Goal: Information Seeking & Learning: Understand process/instructions

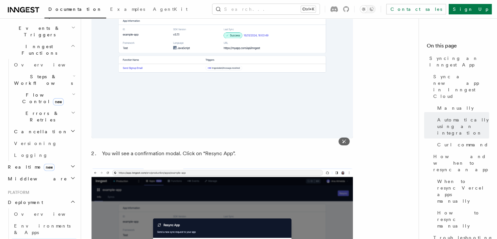
scroll to position [1472, 0]
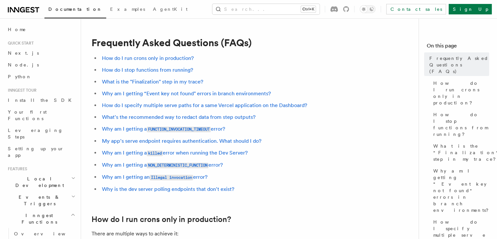
click at [306, 177] on li "Why am I getting an Illegal invocation error?" at bounding box center [226, 176] width 253 height 9
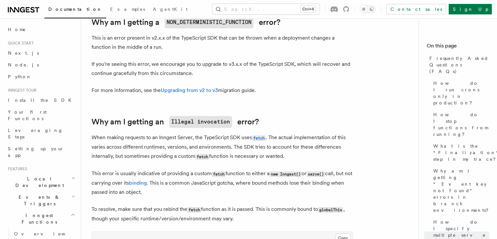
scroll to position [1012, 0]
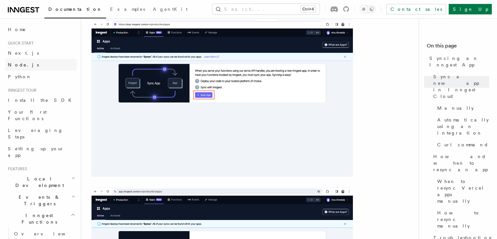
click at [29, 64] on link "Node.js" at bounding box center [41, 65] width 72 height 12
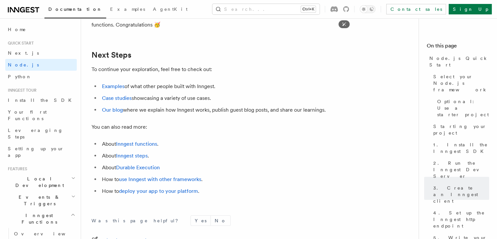
scroll to position [4066, 0]
click at [139, 194] on link "deploy your app to your platform" at bounding box center [158, 190] width 79 height 6
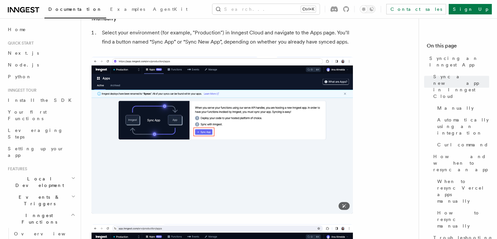
scroll to position [163, 0]
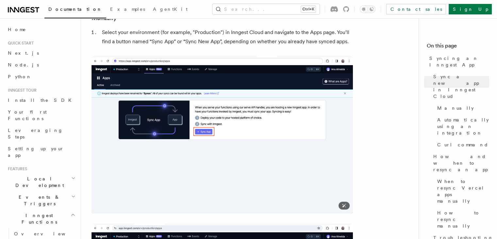
click at [168, 169] on img at bounding box center [223, 135] width 262 height 157
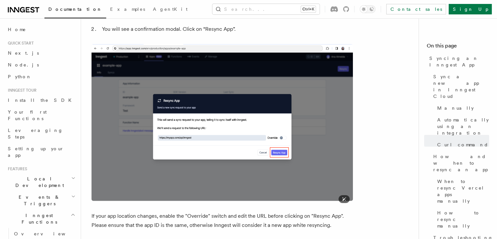
scroll to position [1598, 0]
